Goal: Task Accomplishment & Management: Complete application form

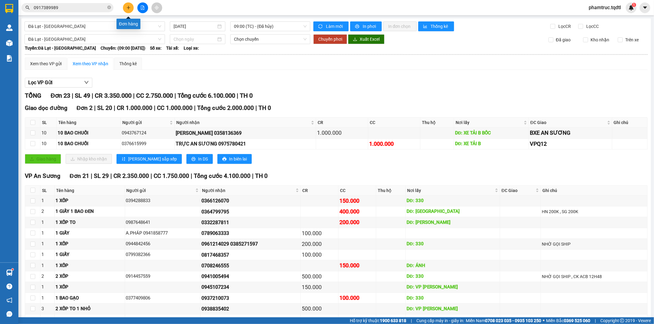
click at [132, 6] on button at bounding box center [128, 7] width 11 height 11
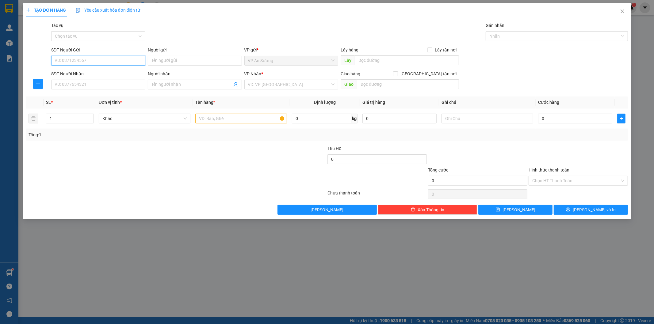
click at [92, 58] on input "SĐT Người Gửi" at bounding box center [98, 61] width 94 height 10
type input "09131405550"
click at [92, 81] on input "SĐT Người Nhận" at bounding box center [98, 85] width 94 height 10
type input "0938327959"
click at [270, 84] on input "search" at bounding box center [289, 84] width 82 height 9
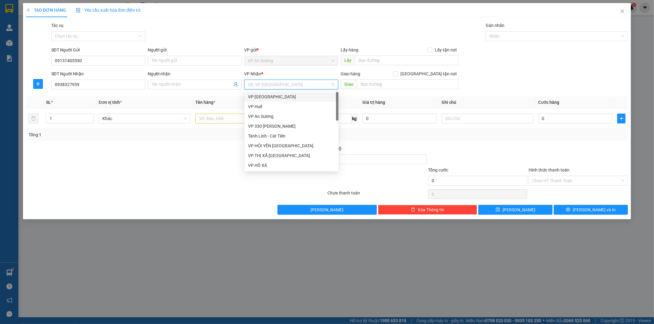
click at [267, 97] on div "VP [GEOGRAPHIC_DATA]" at bounding box center [291, 96] width 87 height 7
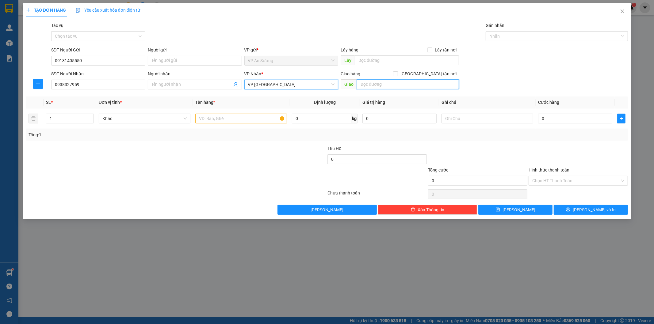
click at [368, 85] on input "text" at bounding box center [408, 84] width 102 height 10
type input "[PERSON_NAME]"
click at [222, 115] on input "text" at bounding box center [241, 119] width 92 height 10
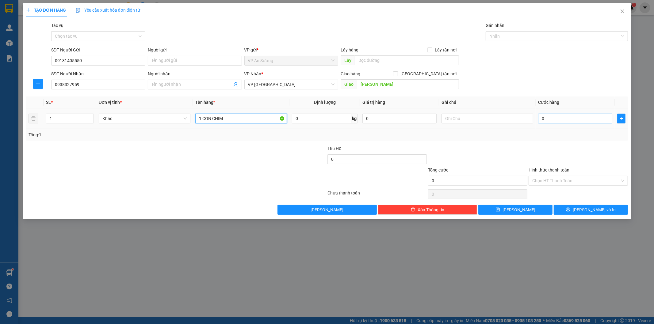
type input "1 CON CHIM"
click at [553, 122] on input "0" at bounding box center [575, 119] width 74 height 10
click at [551, 121] on input "0" at bounding box center [575, 119] width 74 height 10
click at [539, 117] on input "0" at bounding box center [575, 119] width 74 height 10
drag, startPoint x: 540, startPoint y: 117, endPoint x: 556, endPoint y: 119, distance: 16.3
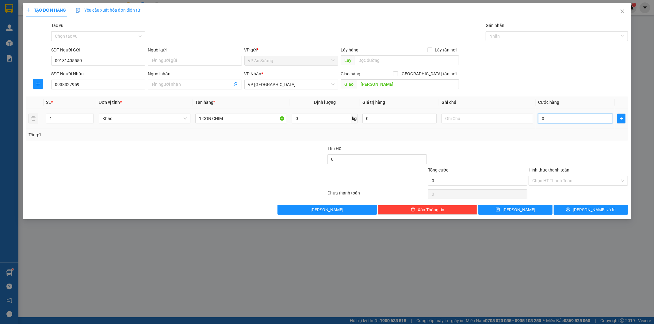
click at [541, 117] on input "0" at bounding box center [575, 119] width 74 height 10
click at [557, 119] on input "0" at bounding box center [575, 119] width 74 height 10
click at [542, 119] on input "0" at bounding box center [575, 119] width 74 height 10
type input "20"
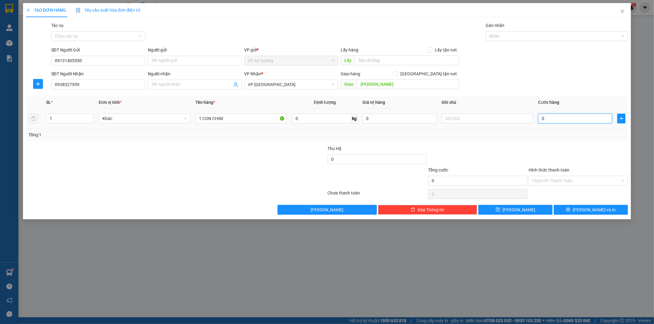
type input "20"
type input "200"
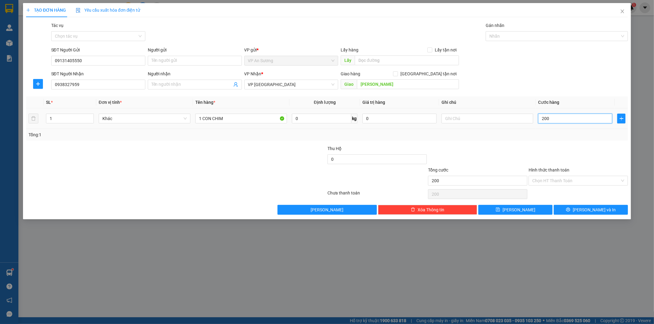
type input "2.000"
type input "20.000"
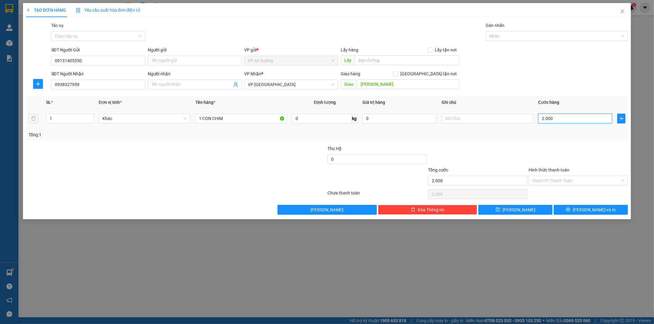
type input "20.000"
type input "200.000"
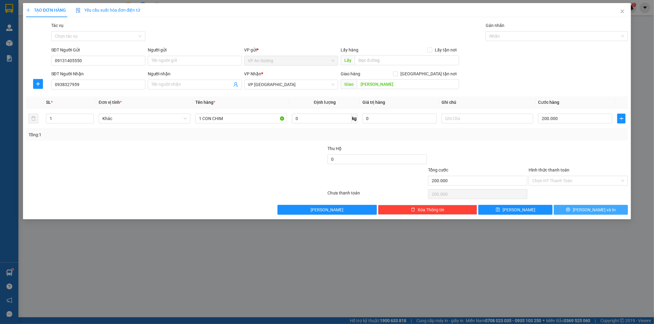
click at [589, 208] on span "[PERSON_NAME] và In" at bounding box center [594, 210] width 43 height 7
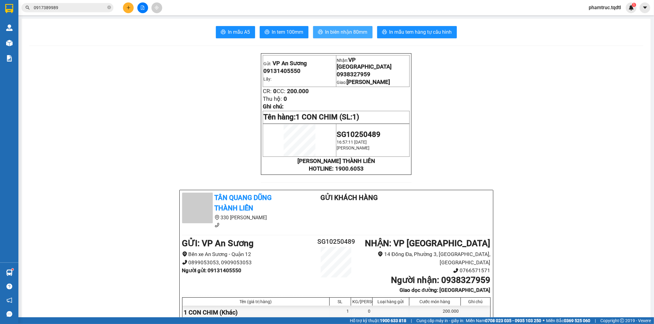
click at [331, 29] on span "In biên nhận 80mm" at bounding box center [346, 32] width 42 height 8
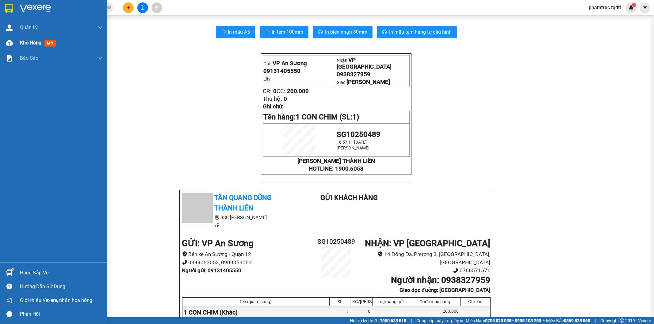
click at [25, 44] on span "Kho hàng" at bounding box center [30, 43] width 21 height 6
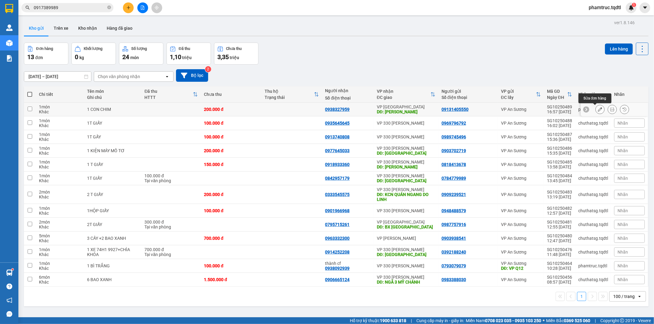
click at [596, 112] on button at bounding box center [600, 109] width 9 height 11
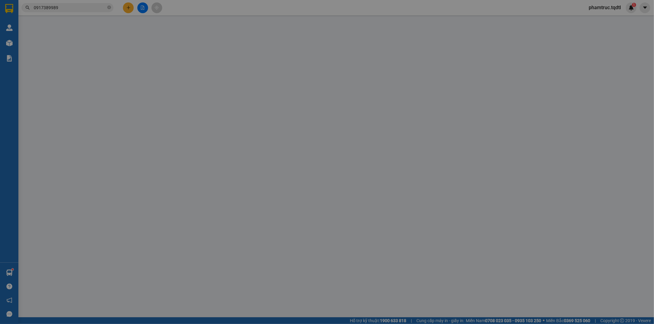
type input "09131405550"
type input "0938327959"
type input "[PERSON_NAME]"
type input "200.000"
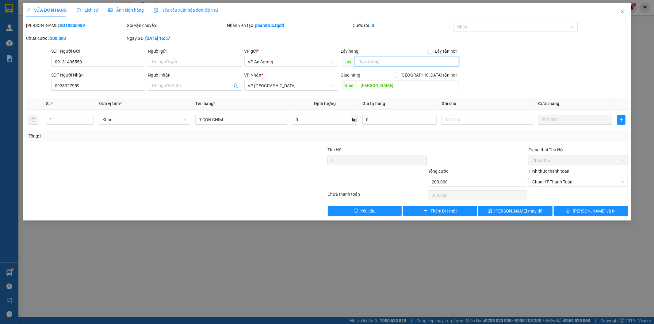
click at [385, 65] on input "text" at bounding box center [407, 62] width 104 height 10
type input "Q12"
click at [565, 207] on button "[PERSON_NAME] và In" at bounding box center [591, 211] width 74 height 10
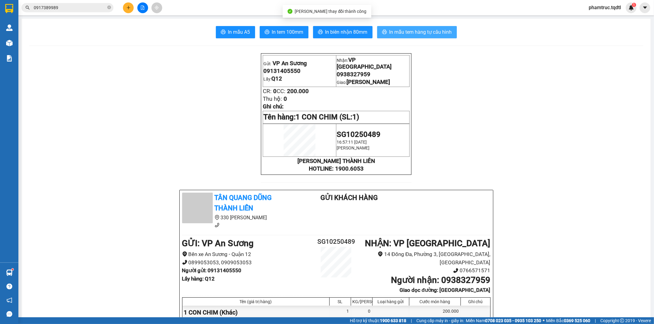
click at [431, 33] on span "In mẫu tem hàng tự cấu hình" at bounding box center [420, 32] width 63 height 8
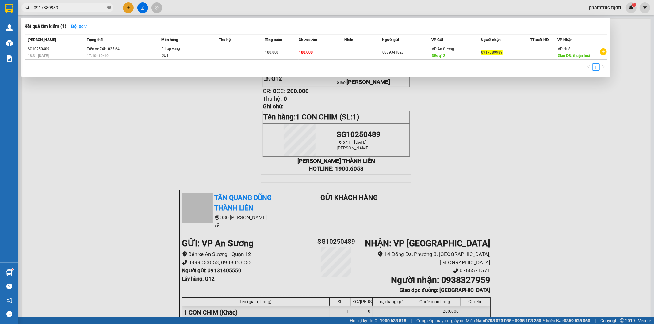
click at [108, 6] on icon "close-circle" at bounding box center [109, 8] width 4 height 4
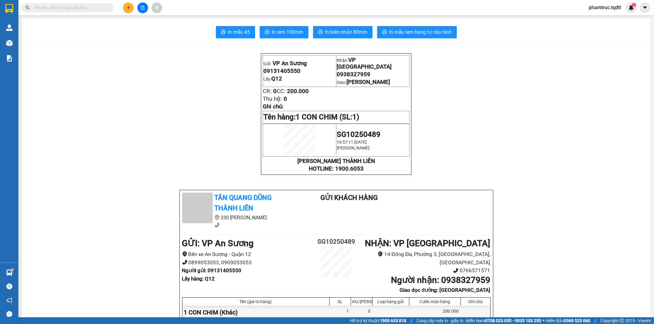
click at [93, 6] on input "text" at bounding box center [70, 7] width 72 height 7
click at [78, 10] on input "text" at bounding box center [70, 7] width 72 height 7
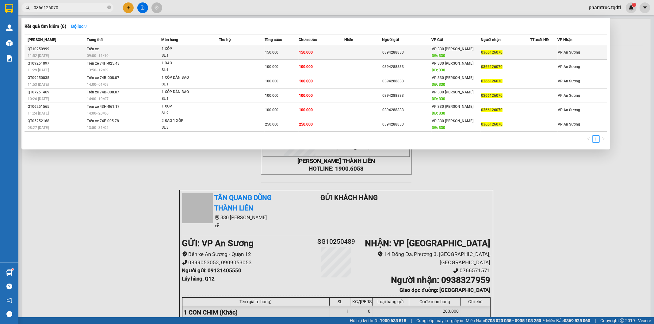
type input "0366126070"
click at [216, 52] on span "1 XỐP SL: 1" at bounding box center [190, 52] width 57 height 13
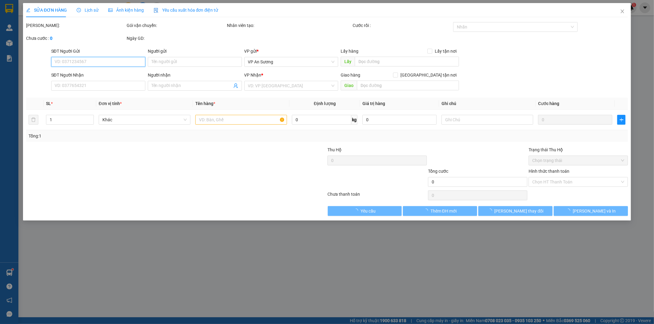
type input "0394288833"
type input "330"
type input "0366126070"
type input "150.000"
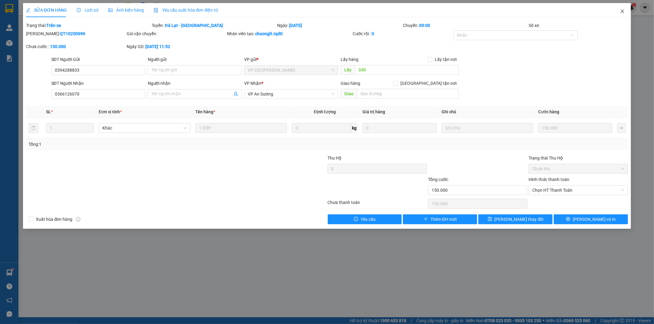
click at [623, 13] on icon "close" at bounding box center [622, 11] width 5 height 5
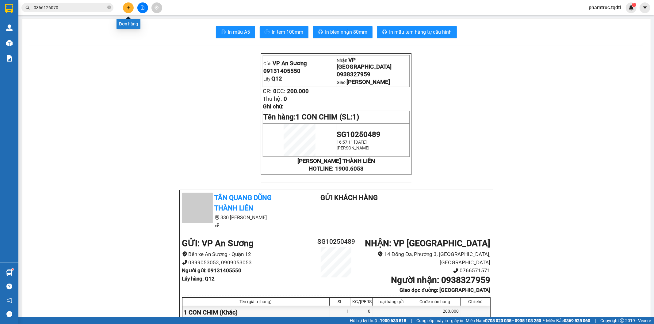
click at [128, 7] on icon "plus" at bounding box center [128, 7] width 0 height 3
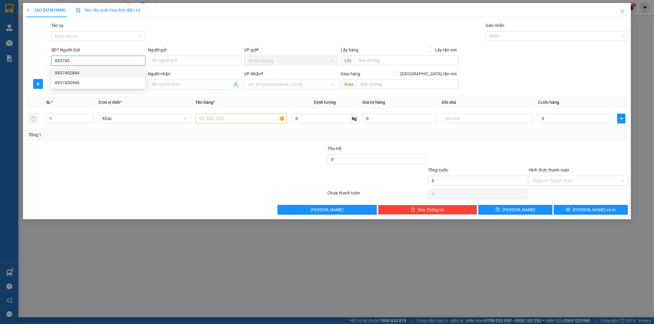
click at [119, 69] on div "0937452844" at bounding box center [98, 73] width 94 height 10
type input "0937452844"
type input "VP Q12"
type input "0937026953"
checkbox input "true"
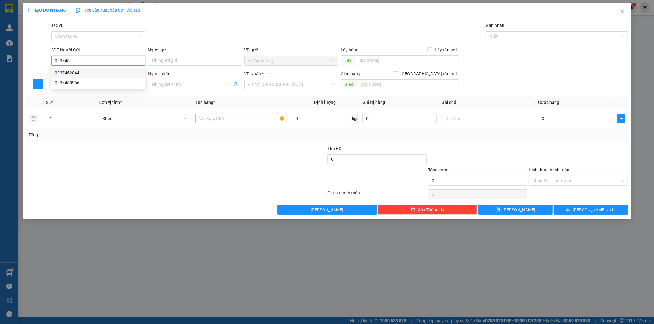
type input "KCN TÂY BẮT HỒ XÁ VĨNH CHẤP VĨNH LINH"
type input "150.000"
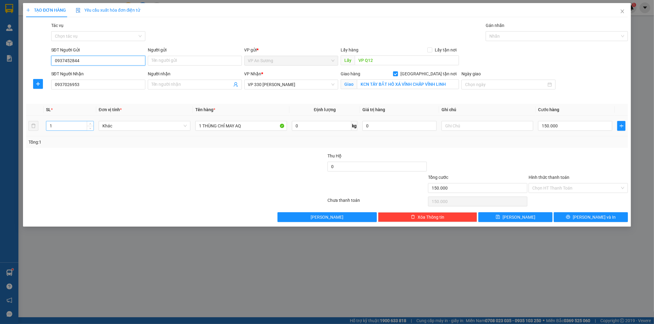
type input "0937452844"
click at [69, 124] on input "1" at bounding box center [69, 125] width 47 height 9
type input "2"
click at [257, 129] on input "1 THÙNG CHỈ MAY AQ" at bounding box center [241, 126] width 92 height 10
type input "1 THÙNG CHỈ MAY AQ+ 1 CHỈ TRONG"
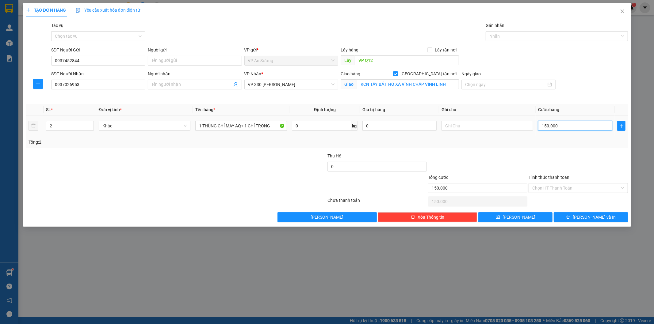
click at [563, 123] on input "150.000" at bounding box center [575, 126] width 74 height 10
type input "0"
type input "20"
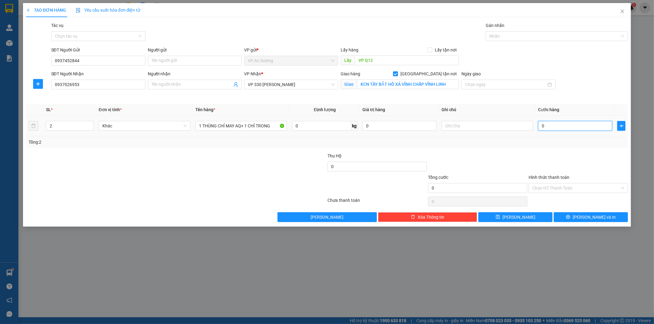
type input "20"
type input "200"
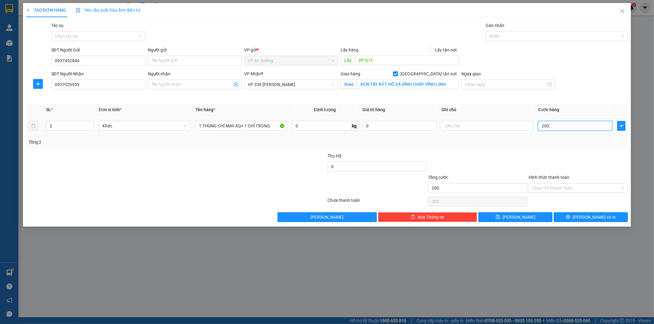
type input "2.000"
type input "20.000"
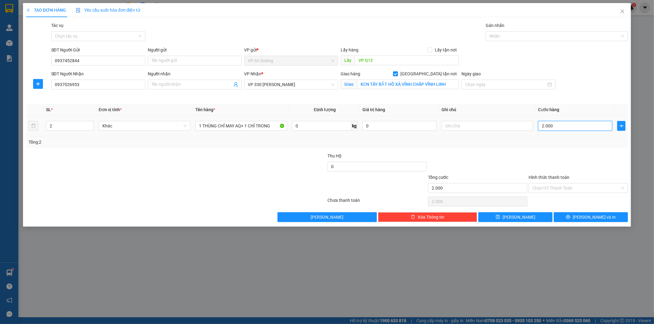
type input "20.000"
type input "200.000"
click at [580, 187] on input "Hình thức thanh toán" at bounding box center [576, 188] width 88 height 9
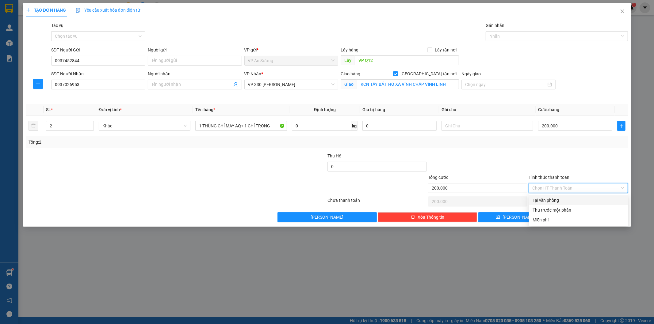
click at [578, 200] on div "Tại văn phòng" at bounding box center [578, 200] width 92 height 7
type input "0"
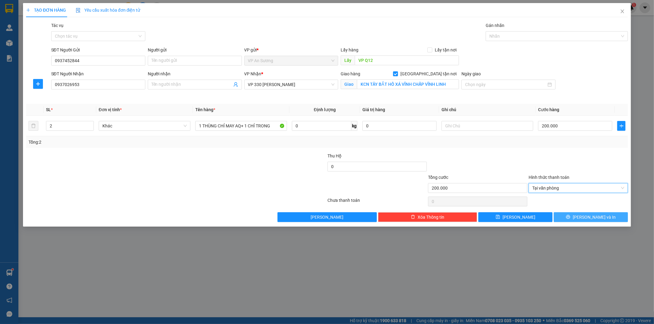
click at [570, 216] on icon "printer" at bounding box center [568, 217] width 4 height 4
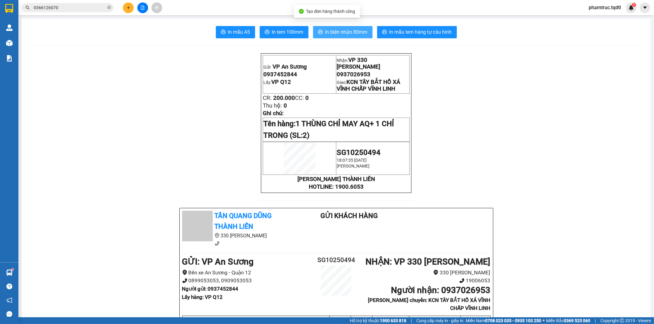
click at [352, 35] on span "In biên nhận 80mm" at bounding box center [346, 32] width 42 height 8
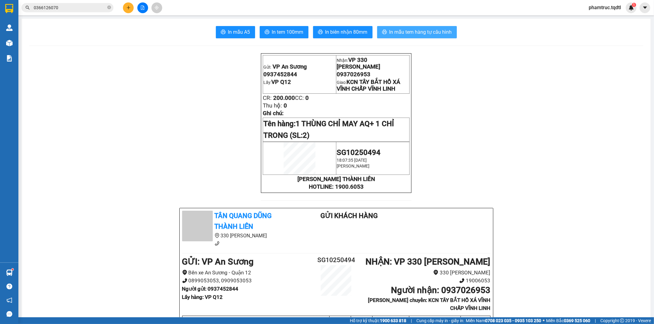
click at [427, 34] on span "In mẫu tem hàng tự cấu hình" at bounding box center [420, 32] width 63 height 8
